Goal: Information Seeking & Learning: Learn about a topic

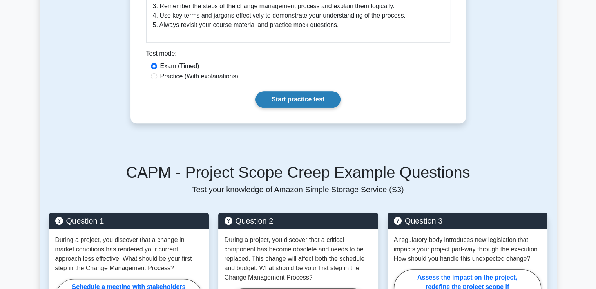
click at [299, 96] on link "Start practice test" at bounding box center [298, 99] width 85 height 16
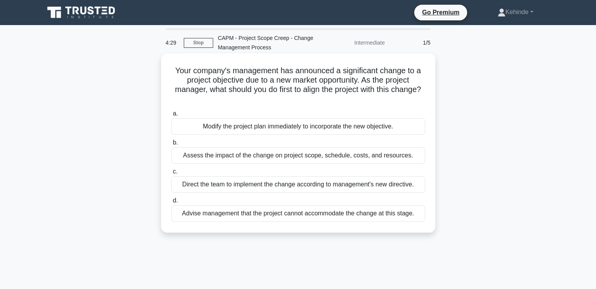
click at [226, 156] on div "Assess the impact of the change on project scope, schedule, costs, and resource…" at bounding box center [298, 155] width 254 height 16
click at [171, 145] on input "b. Assess the impact of the change on project scope, schedule, costs, and resou…" at bounding box center [171, 142] width 0 height 5
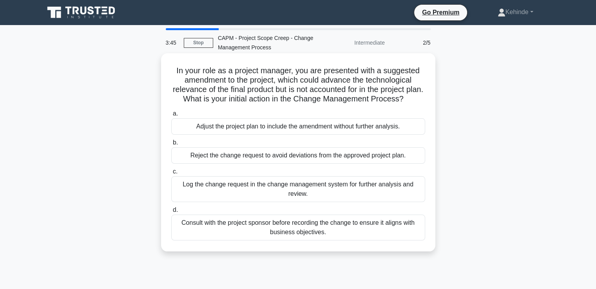
click at [265, 185] on div "Log the change request in the change management system for further analysis and…" at bounding box center [298, 189] width 254 height 26
click at [171, 174] on input "c. Log the change request in the change management system for further analysis …" at bounding box center [171, 171] width 0 height 5
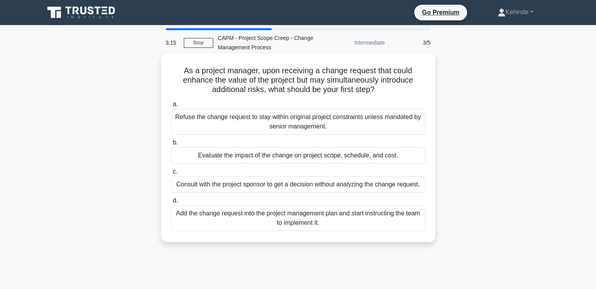
click at [244, 154] on div "Evaluate the impact of the change on project scope, schedule, and cost." at bounding box center [298, 155] width 254 height 16
click at [171, 145] on input "b. Evaluate the impact of the change on project scope, schedule, and cost." at bounding box center [171, 142] width 0 height 5
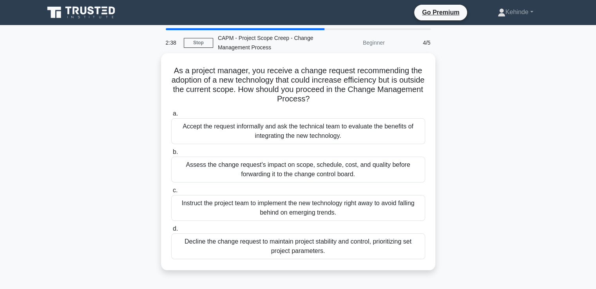
click at [303, 167] on div "Assess the change request's impact on scope, schedule, cost, and quality before…" at bounding box center [298, 170] width 254 height 26
click at [171, 155] on input "b. Assess the change request's impact on scope, schedule, cost, and quality bef…" at bounding box center [171, 152] width 0 height 5
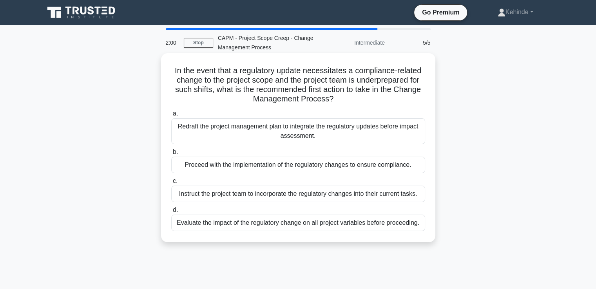
click at [263, 225] on div "Evaluate the impact of the regulatory change on all project variables before pr…" at bounding box center [298, 223] width 254 height 16
click at [171, 213] on input "d. Evaluate the impact of the regulatory change on all project variables before…" at bounding box center [171, 210] width 0 height 5
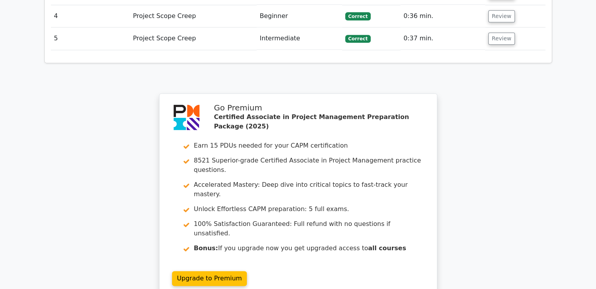
scroll to position [1066, 0]
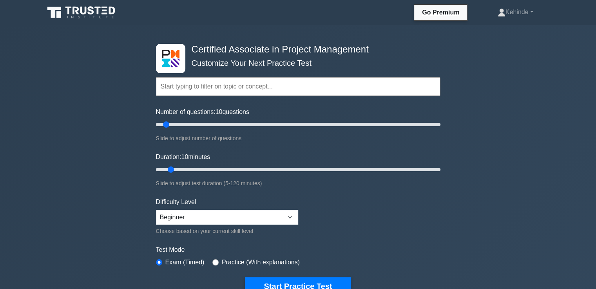
click at [165, 87] on input "text" at bounding box center [298, 86] width 285 height 19
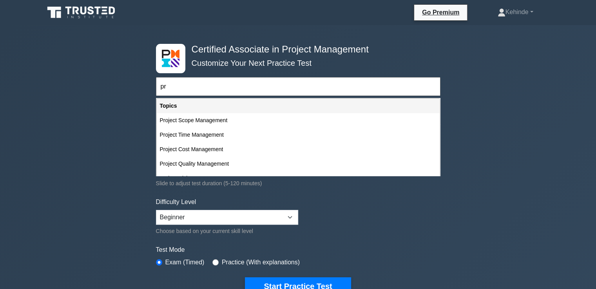
type input "p"
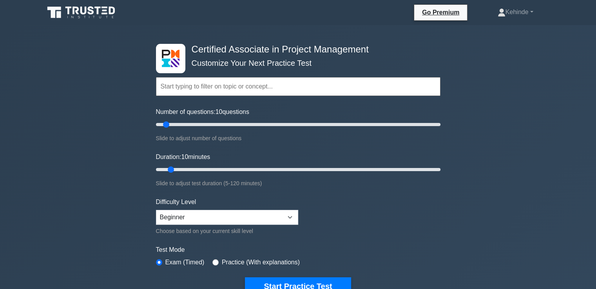
type input "c"
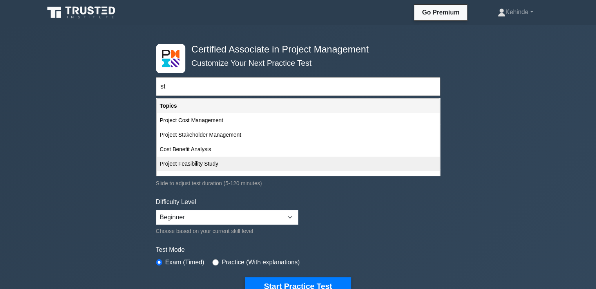
click at [185, 163] on div "Project Feasibility Study" at bounding box center [298, 164] width 283 height 15
type input "Project Feasibility Study"
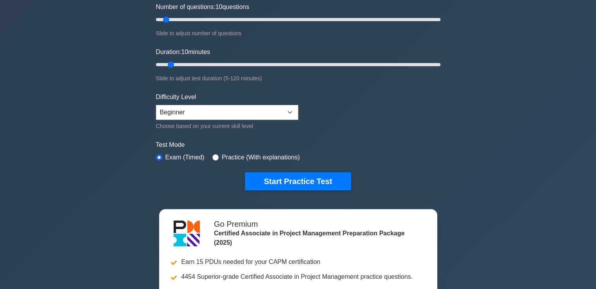
scroll to position [141, 0]
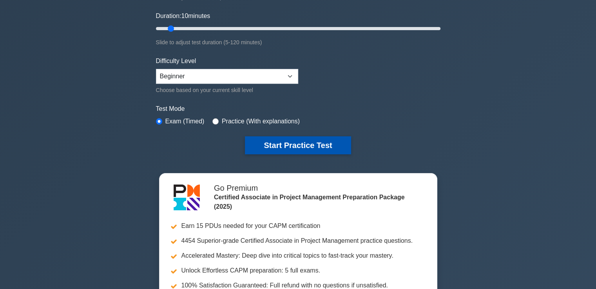
click at [279, 140] on button "Start Practice Test" at bounding box center [298, 145] width 106 height 18
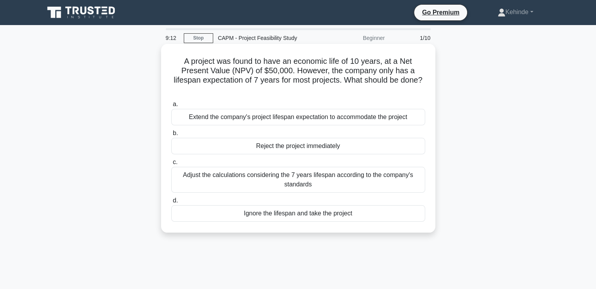
click at [227, 175] on div "Adjust the calculations considering the 7 years lifespan according to the compa…" at bounding box center [298, 180] width 254 height 26
click at [171, 165] on input "c. Adjust the calculations considering the 7 years lifespan according to the co…" at bounding box center [171, 162] width 0 height 5
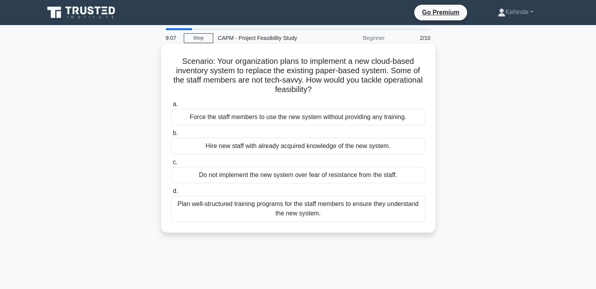
click at [232, 148] on div "Hire new staff with already acquired knowledge of the new system." at bounding box center [298, 146] width 254 height 16
click at [171, 136] on input "b. Hire new staff with already acquired knowledge of the new system." at bounding box center [171, 133] width 0 height 5
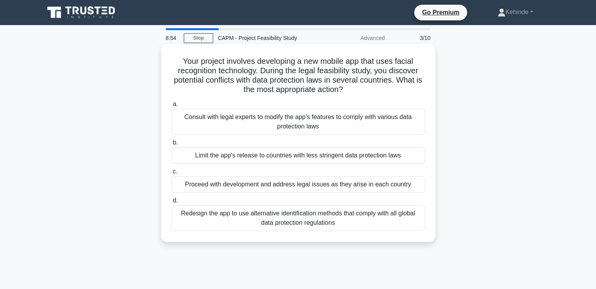
click at [223, 190] on div "Proceed with development and address legal issues as they arise in each country" at bounding box center [298, 184] width 254 height 16
click at [171, 174] on input "c. Proceed with development and address legal issues as they arise in each coun…" at bounding box center [171, 171] width 0 height 5
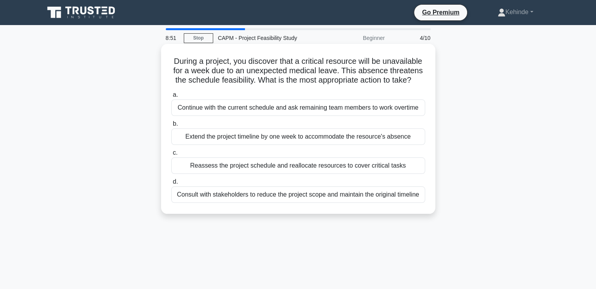
click at [261, 138] on div "Extend the project timeline by one week to accommodate the resource's absence" at bounding box center [298, 137] width 254 height 16
click at [171, 127] on input "b. Extend the project timeline by one week to accommodate the resource's absence" at bounding box center [171, 124] width 0 height 5
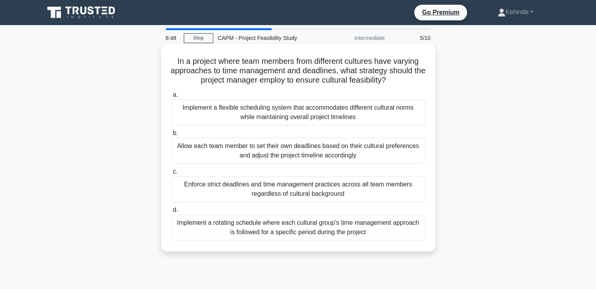
click at [261, 145] on div "Allow each team member to set their own deadlines based on their cultural prefe…" at bounding box center [298, 151] width 254 height 26
click at [171, 136] on input "b. Allow each team member to set their own deadlines based on their cultural pr…" at bounding box center [171, 133] width 0 height 5
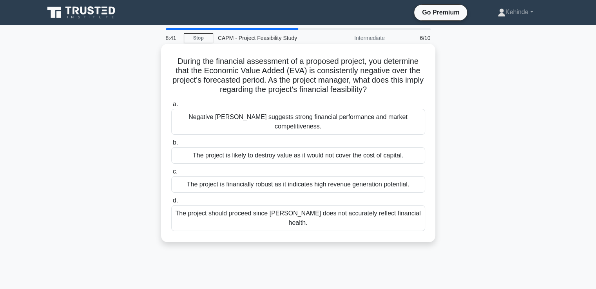
click at [266, 147] on div "The project is likely to destroy value as it would not cover the cost of capita…" at bounding box center [298, 155] width 254 height 16
click at [171, 145] on input "b. The project is likely to destroy value as it would not cover the cost of cap…" at bounding box center [171, 142] width 0 height 5
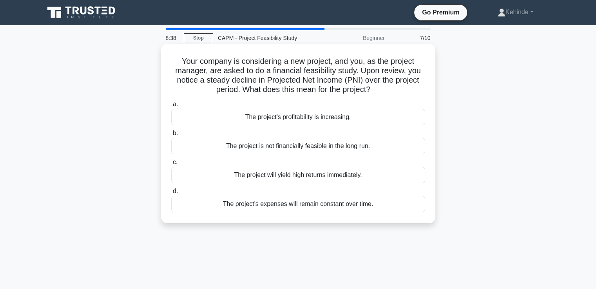
drag, startPoint x: 266, startPoint y: 147, endPoint x: 280, endPoint y: 135, distance: 18.4
click at [280, 135] on label "b. The project is not financially feasible in the long run." at bounding box center [298, 142] width 254 height 26
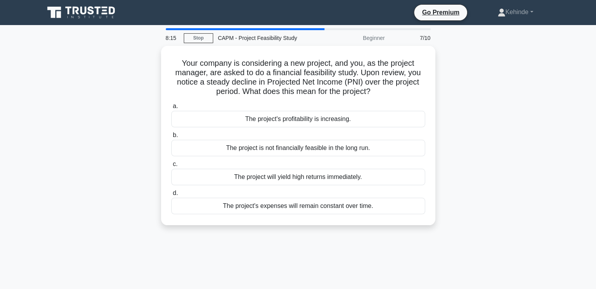
click at [463, 96] on div "Your company is considering a new project, and you, as the project manager, are…" at bounding box center [298, 140] width 517 height 189
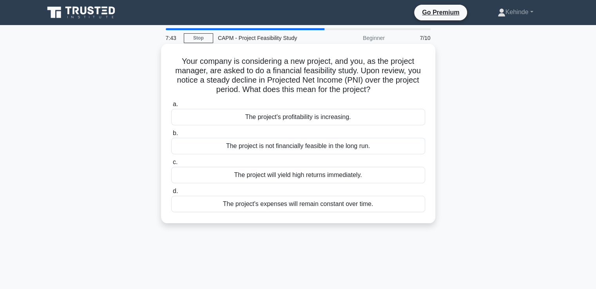
click at [274, 145] on div "The project is not financially feasible in the long run." at bounding box center [298, 146] width 254 height 16
click at [171, 136] on input "b. The project is not financially feasible in the long run." at bounding box center [171, 133] width 0 height 5
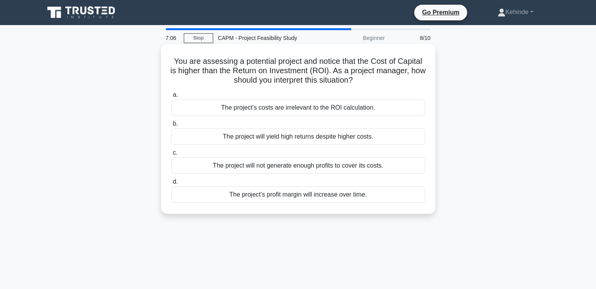
click at [262, 165] on div "The project will not generate enough profits to cover its costs." at bounding box center [298, 166] width 254 height 16
click at [171, 156] on input "c. The project will not generate enough profits to cover its costs." at bounding box center [171, 153] width 0 height 5
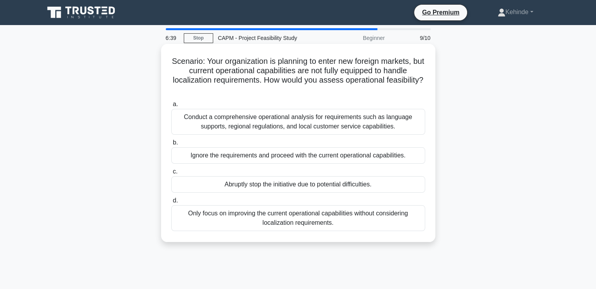
click at [276, 121] on div "Conduct a comprehensive operational analysis for requirements such as language …" at bounding box center [298, 122] width 254 height 26
click at [171, 107] on input "a. Conduct a comprehensive operational analysis for requirements such as langua…" at bounding box center [171, 104] width 0 height 5
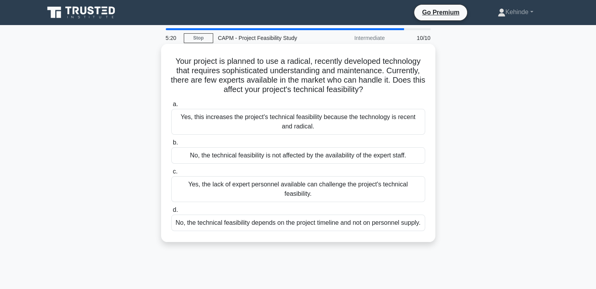
click at [238, 187] on div "Yes, the lack of expert personnel available can challenge the project's technic…" at bounding box center [298, 189] width 254 height 26
click at [171, 174] on input "c. Yes, the lack of expert personnel available can challenge the project's tech…" at bounding box center [171, 171] width 0 height 5
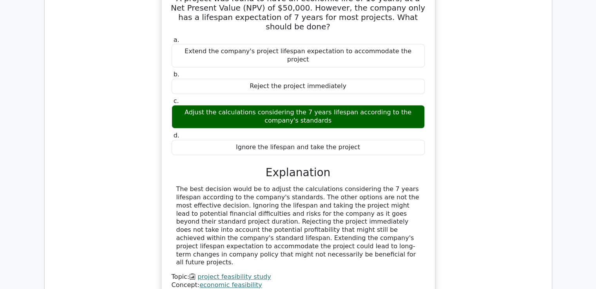
scroll to position [661, 0]
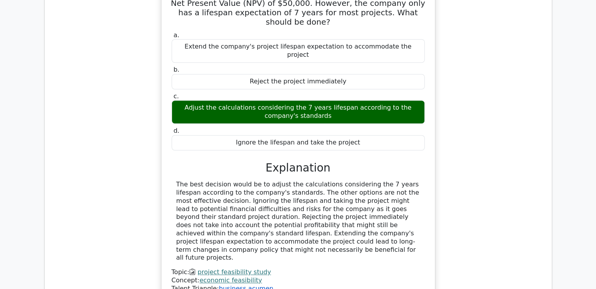
click at [220, 285] on link "business acumen" at bounding box center [246, 288] width 54 height 7
click at [224, 269] on link "project feasibility study" at bounding box center [234, 272] width 73 height 7
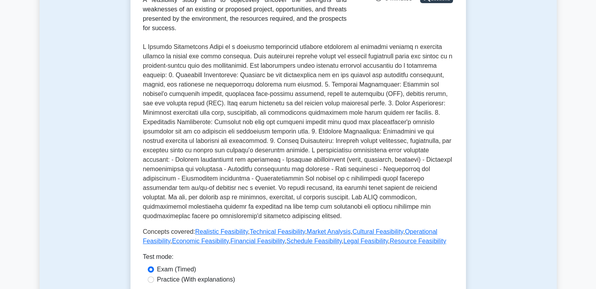
scroll to position [157, 0]
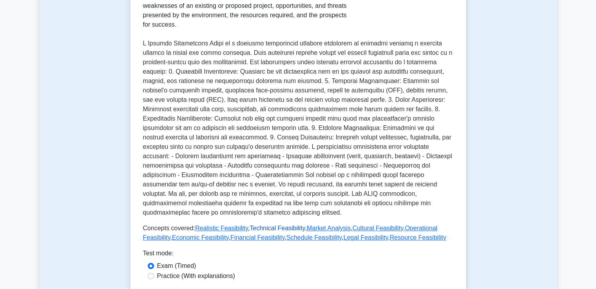
click at [260, 225] on link "Technical Feasibility" at bounding box center [277, 228] width 55 height 7
click at [220, 225] on link "Realistic Feasibility" at bounding box center [221, 228] width 53 height 7
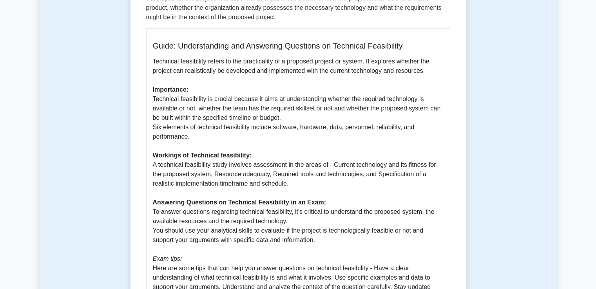
scroll to position [172, 0]
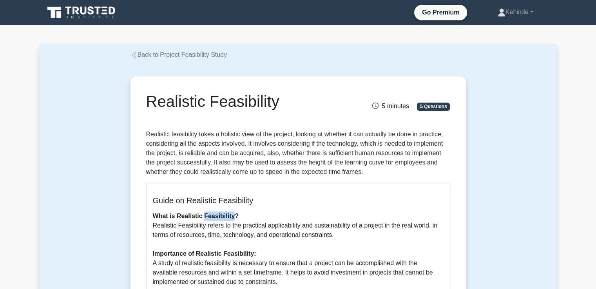
drag, startPoint x: 0, startPoint y: 0, endPoint x: 220, endPoint y: 210, distance: 303.6
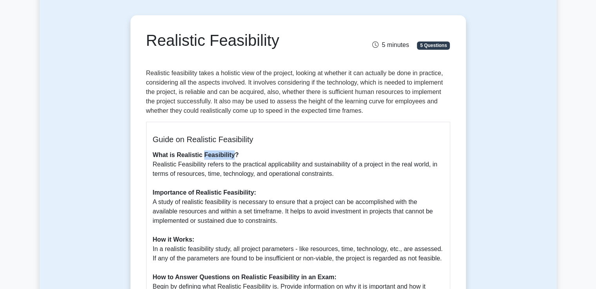
scroll to position [63, 0]
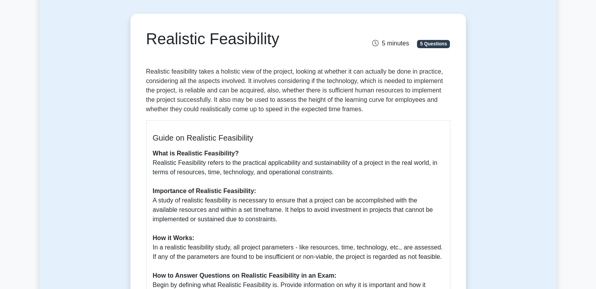
click at [247, 152] on p "What is Realistic Feasibility? Realistic Feasibility refers to the practical ap…" at bounding box center [298, 252] width 291 height 207
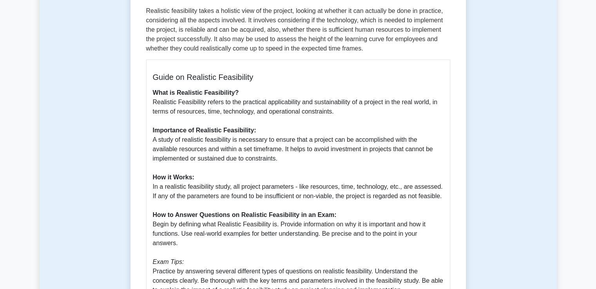
scroll to position [157, 0]
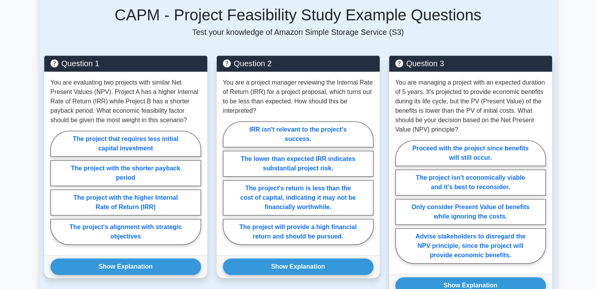
scroll to position [517, 0]
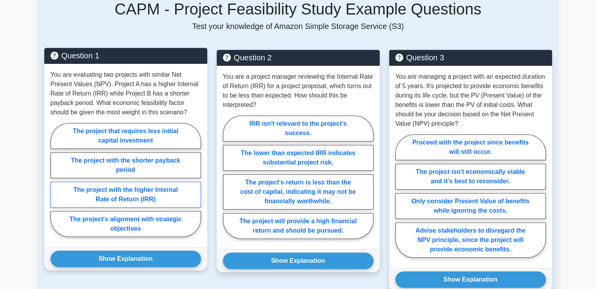
click at [123, 182] on label "The project with the higher Internal Rate of Return (IRR)" at bounding box center [126, 195] width 151 height 26
click at [56, 180] on input "The project with the higher Internal Rate of Return (IRR)" at bounding box center [53, 182] width 5 height 5
radio input "true"
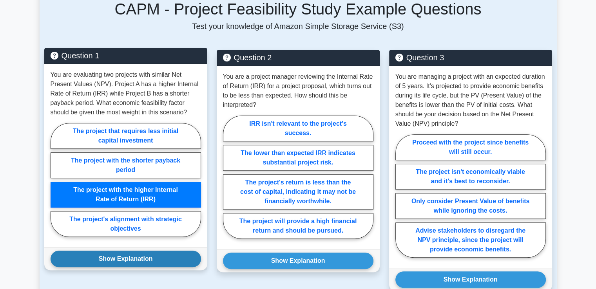
click at [118, 251] on button "Show Explanation" at bounding box center [126, 259] width 151 height 16
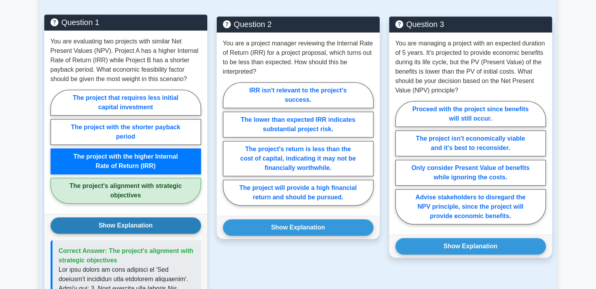
scroll to position [548, 0]
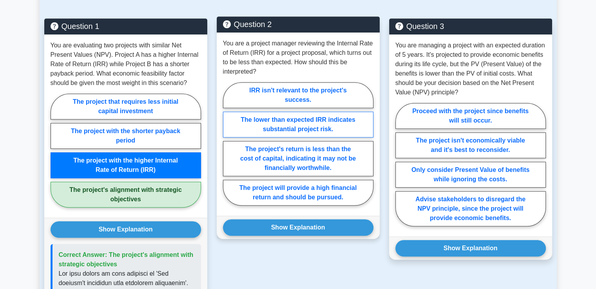
click at [293, 112] on label "The lower than expected IRR indicates substantial project risk." at bounding box center [298, 125] width 151 height 26
click at [228, 144] on input "The lower than expected IRR indicates substantial project risk." at bounding box center [225, 146] width 5 height 5
radio input "true"
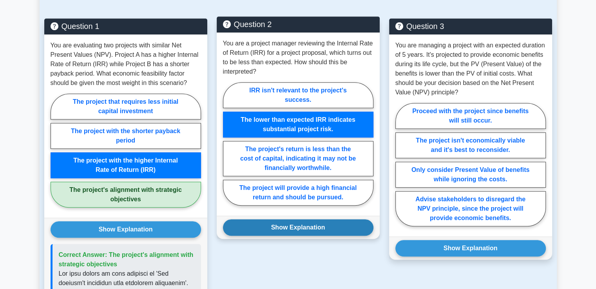
click at [292, 220] on button "Show Explanation" at bounding box center [298, 228] width 151 height 16
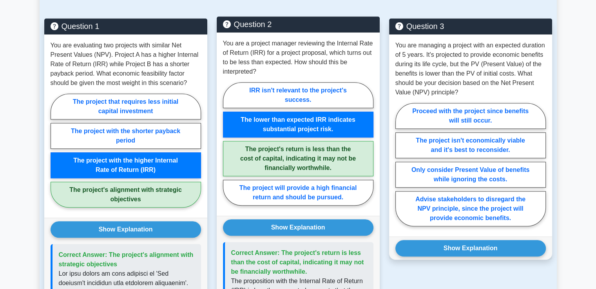
click at [310, 145] on label "The project's return is less than the cost of capital, indicating it may not be…" at bounding box center [298, 158] width 151 height 35
click at [228, 145] on input "The project's return is less than the cost of capital, indicating it may not be…" at bounding box center [225, 146] width 5 height 5
radio input "true"
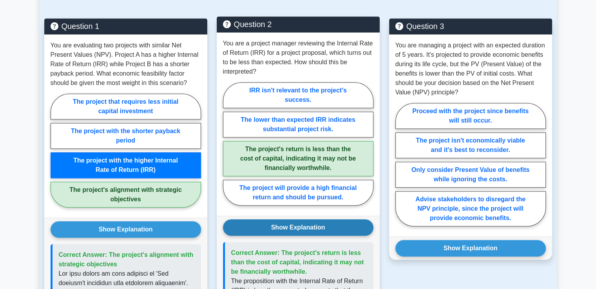
click at [281, 220] on button "Show Explanation" at bounding box center [298, 228] width 151 height 16
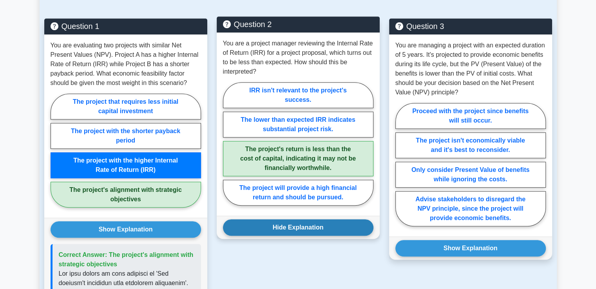
click at [281, 220] on button "Hide Explanation" at bounding box center [298, 228] width 151 height 16
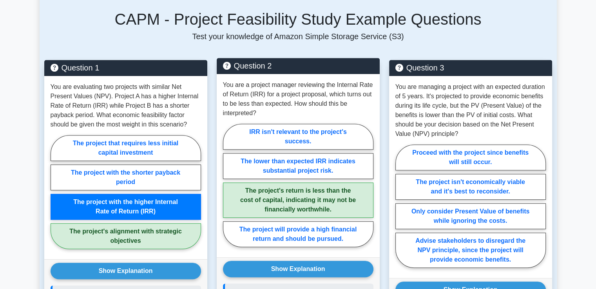
scroll to position [517, 0]
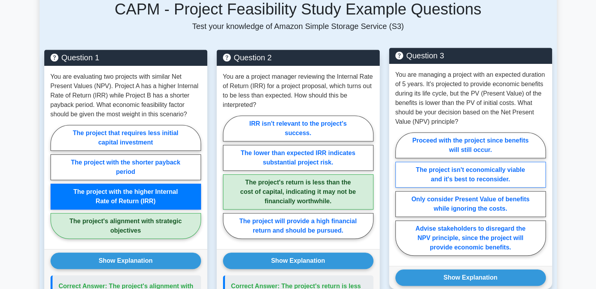
click at [453, 162] on label "The project isn't economically viable and it's best to reconsider." at bounding box center [471, 175] width 151 height 26
click at [401, 194] on input "The project isn't economically viable and it's best to reconsider." at bounding box center [398, 196] width 5 height 5
radio input "true"
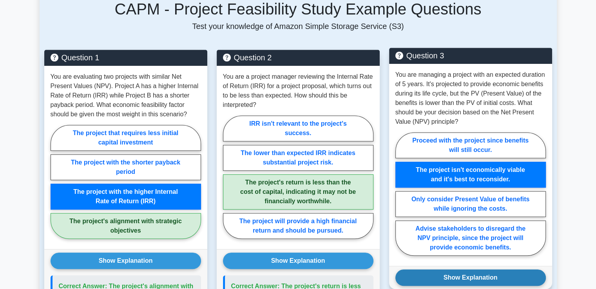
click at [455, 270] on button "Show Explanation" at bounding box center [471, 278] width 151 height 16
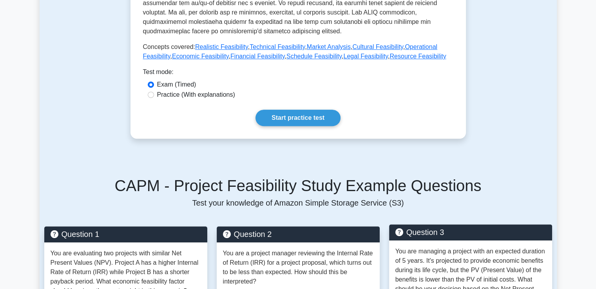
scroll to position [345, 0]
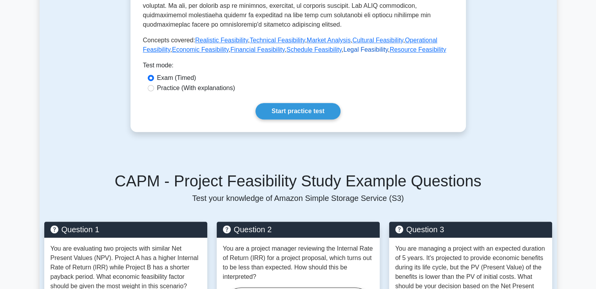
click at [343, 46] on link "Legal Feasibility" at bounding box center [365, 49] width 45 height 7
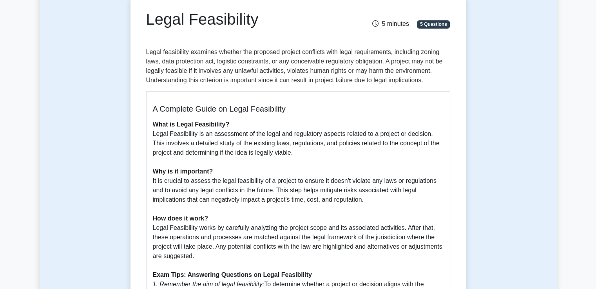
scroll to position [54, 0]
